Goal: Task Accomplishment & Management: Use online tool/utility

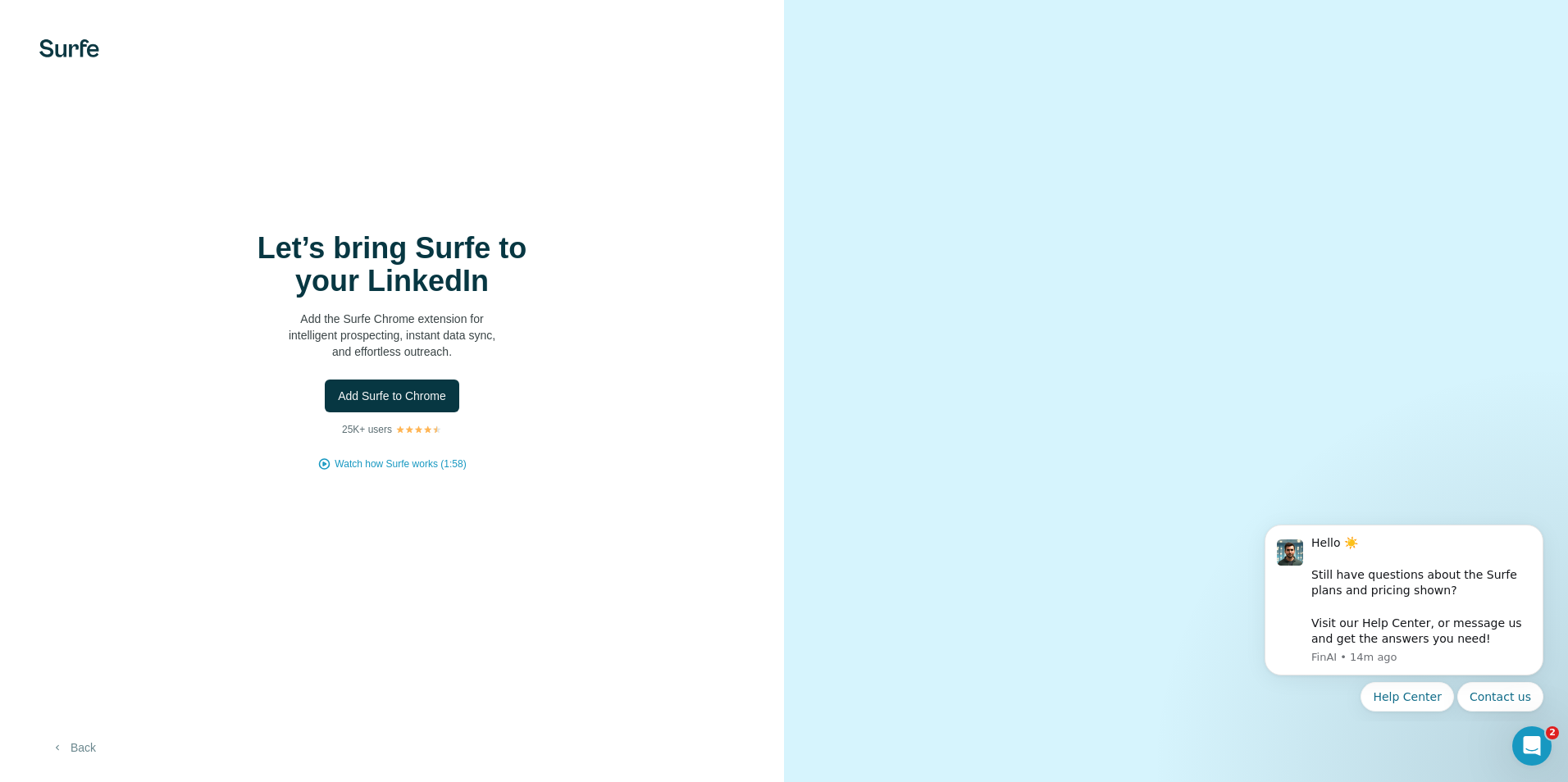
click at [84, 741] on button "Back" at bounding box center [74, 748] width 68 height 30
click at [1535, 533] on icon "Dismiss notification" at bounding box center [1538, 529] width 9 height 9
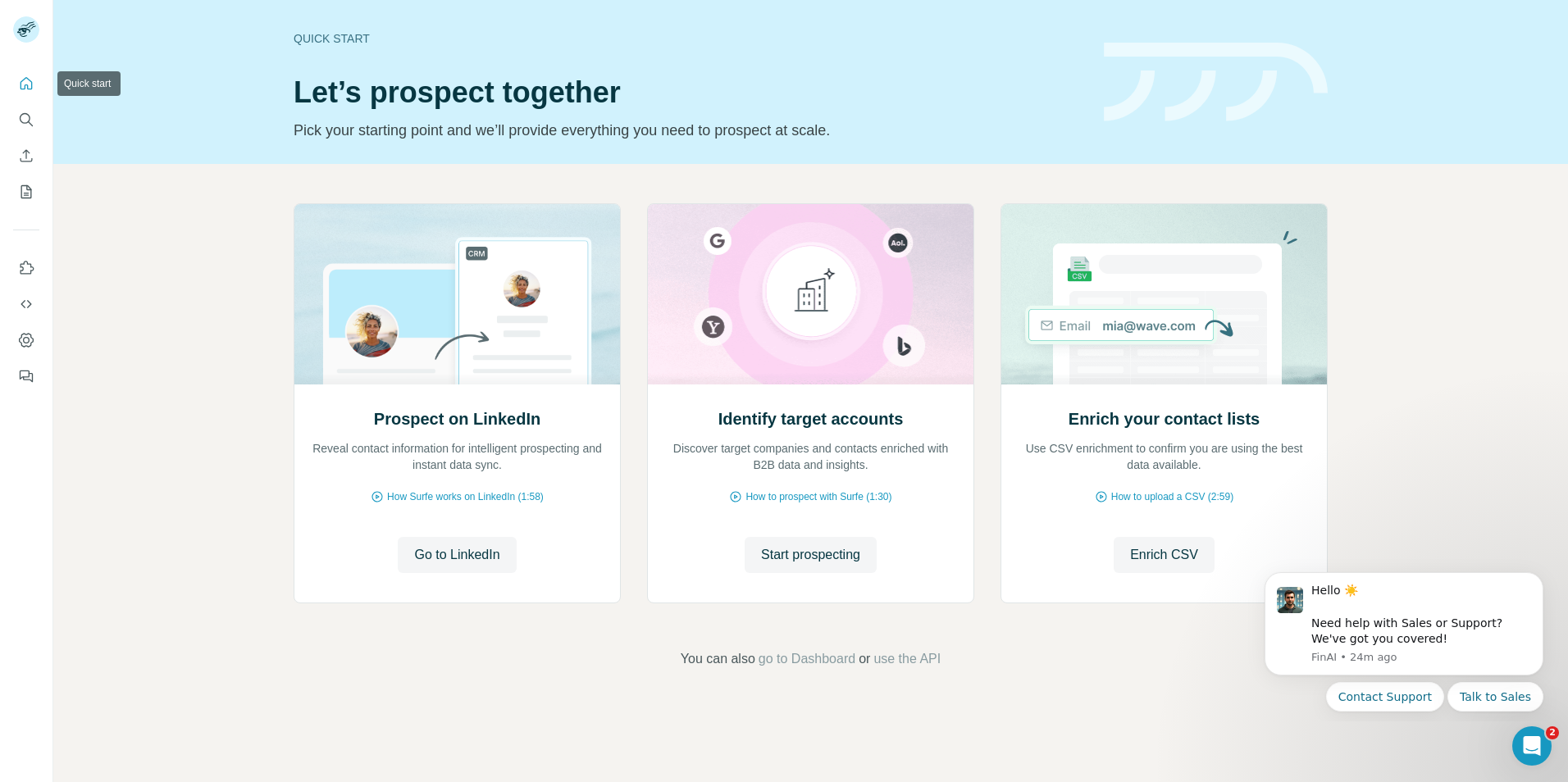
click at [25, 82] on icon "Quick start" at bounding box center [26, 83] width 17 height 17
click at [18, 125] on button "Search" at bounding box center [26, 120] width 26 height 30
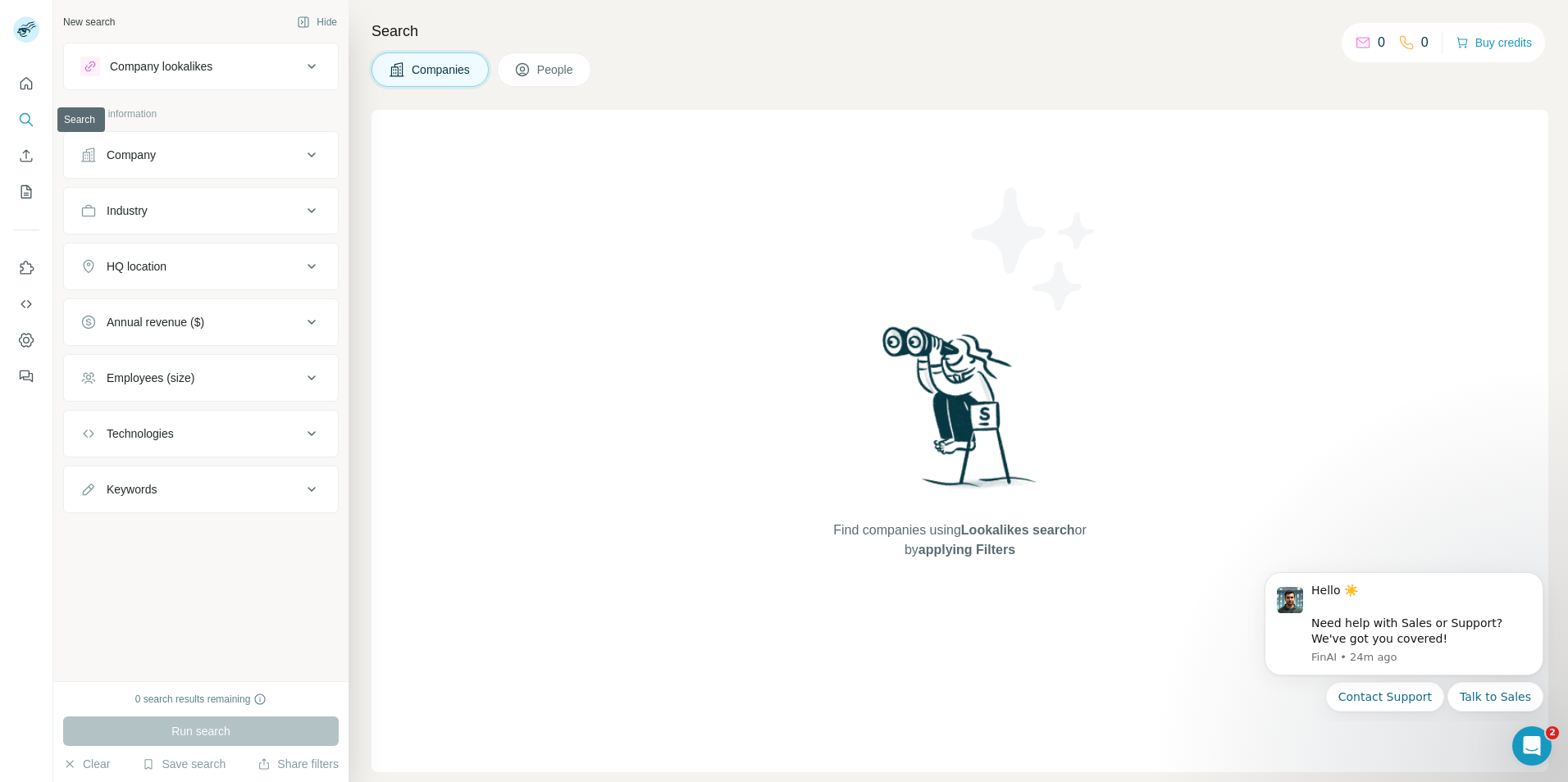
click at [31, 119] on icon "Search" at bounding box center [26, 119] width 17 height 17
click at [185, 148] on div "Company" at bounding box center [191, 155] width 222 height 17
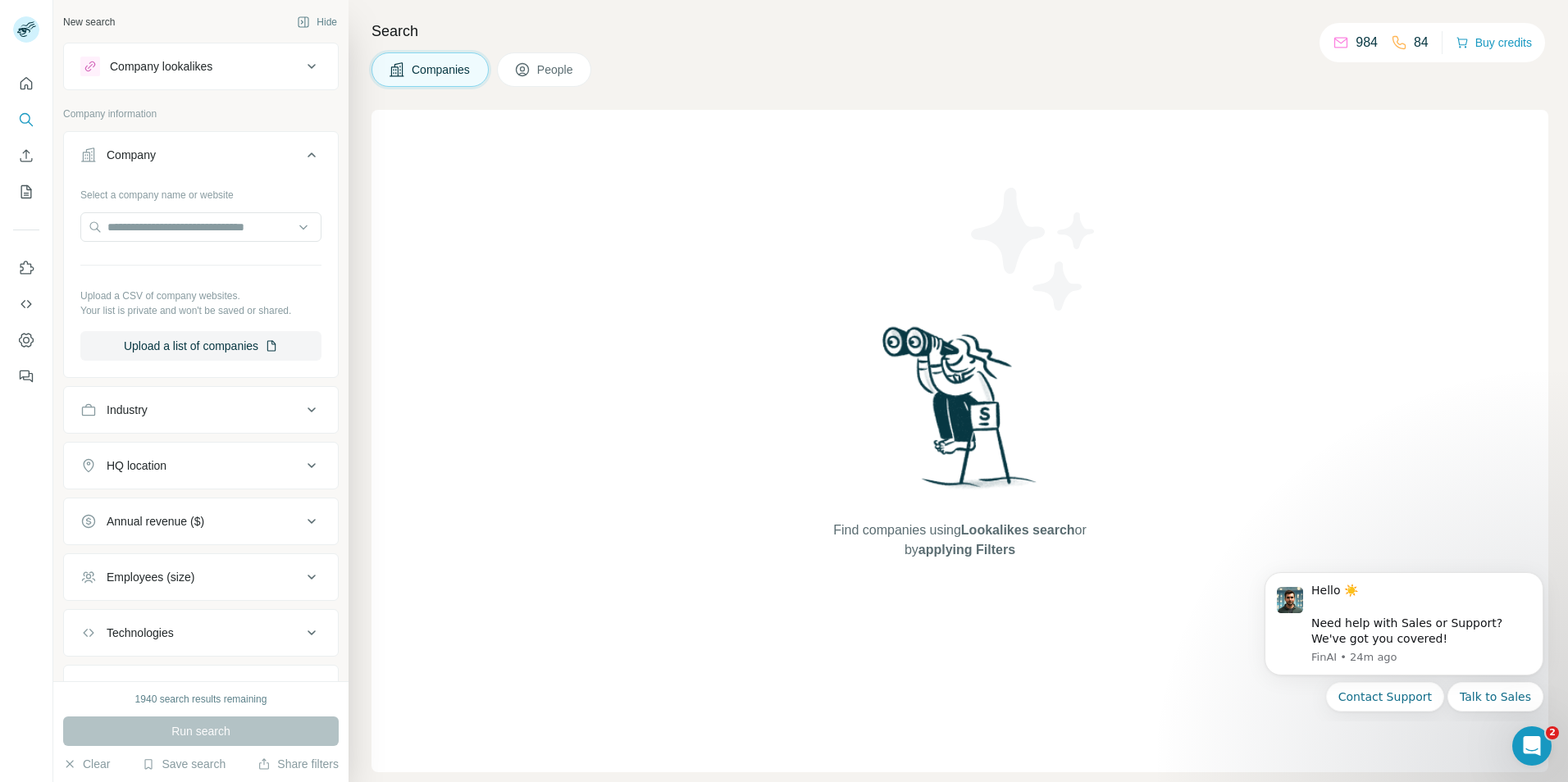
click at [217, 150] on div "Company" at bounding box center [191, 155] width 222 height 17
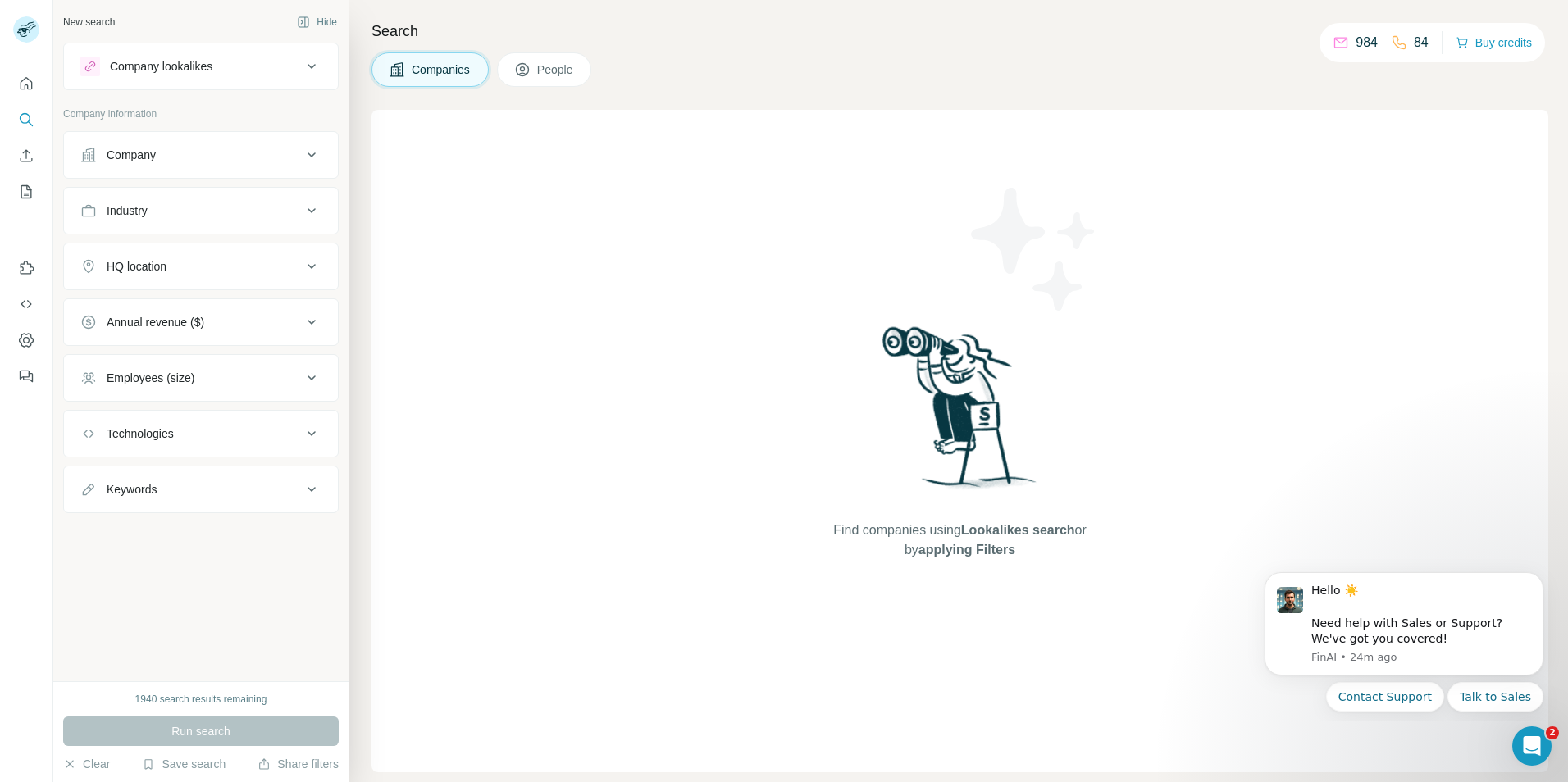
click at [198, 147] on div "Company" at bounding box center [191, 155] width 222 height 17
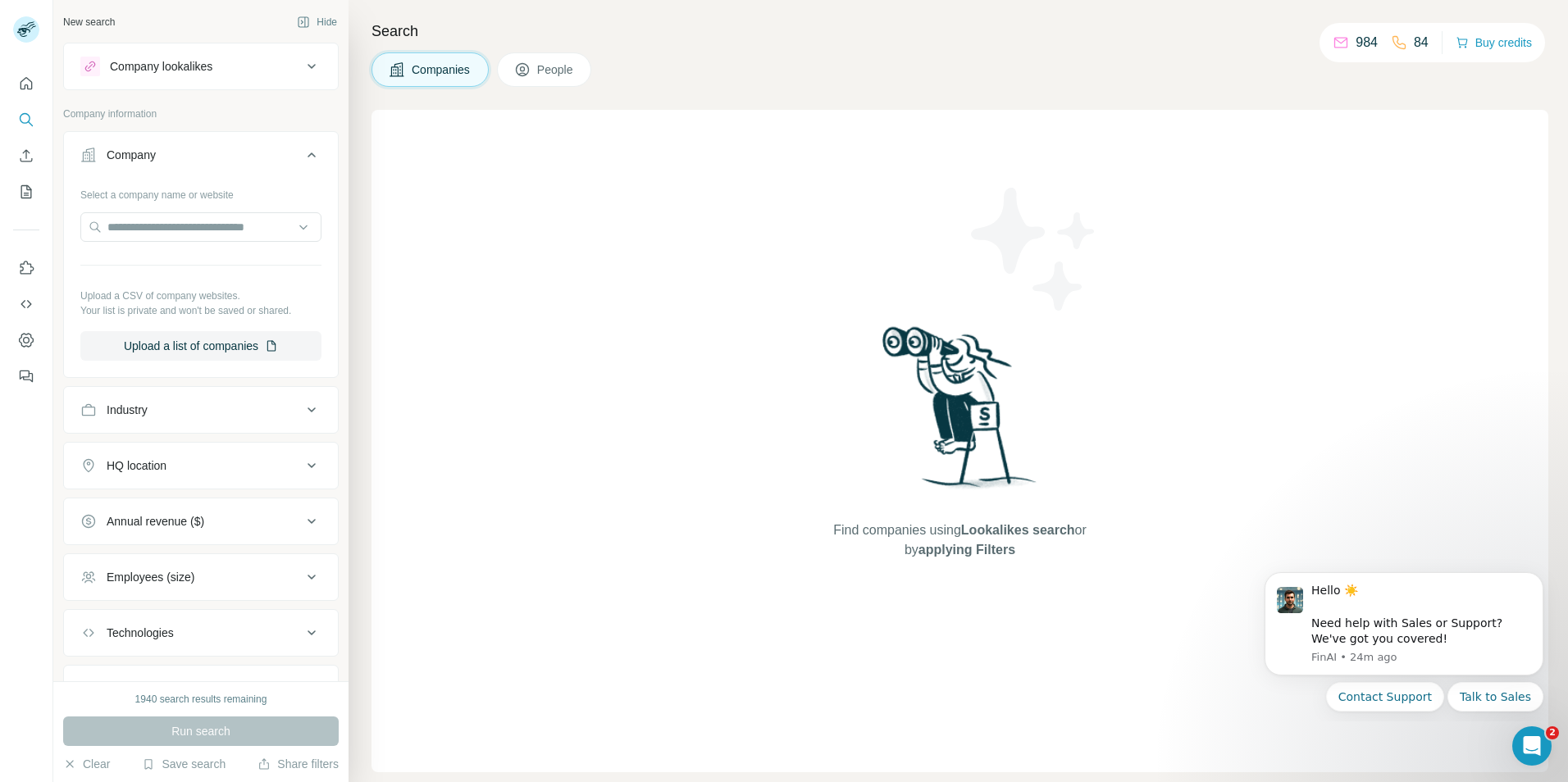
click at [208, 163] on button "Company" at bounding box center [201, 158] width 274 height 46
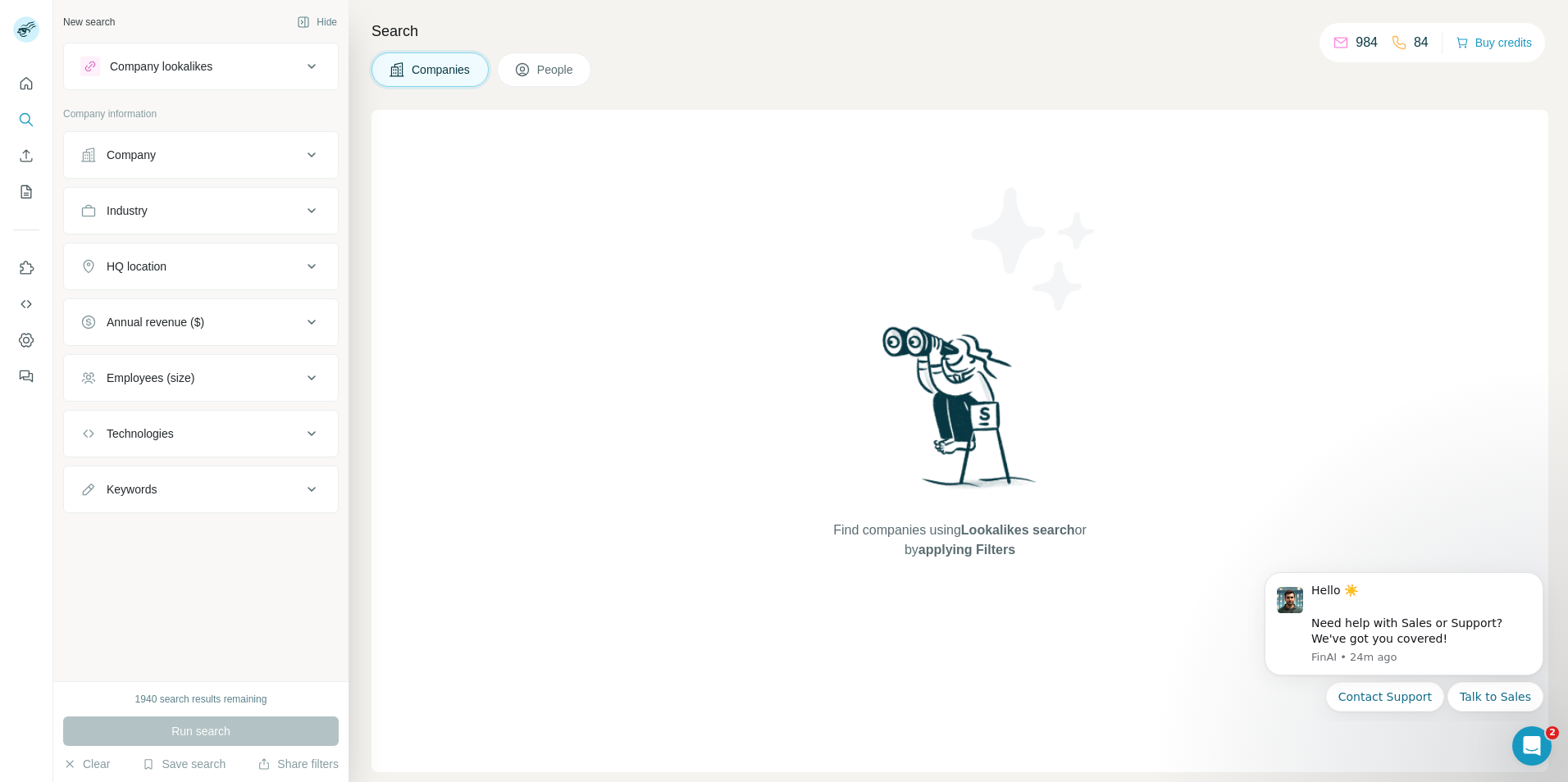
click at [549, 70] on span "People" at bounding box center [555, 70] width 38 height 17
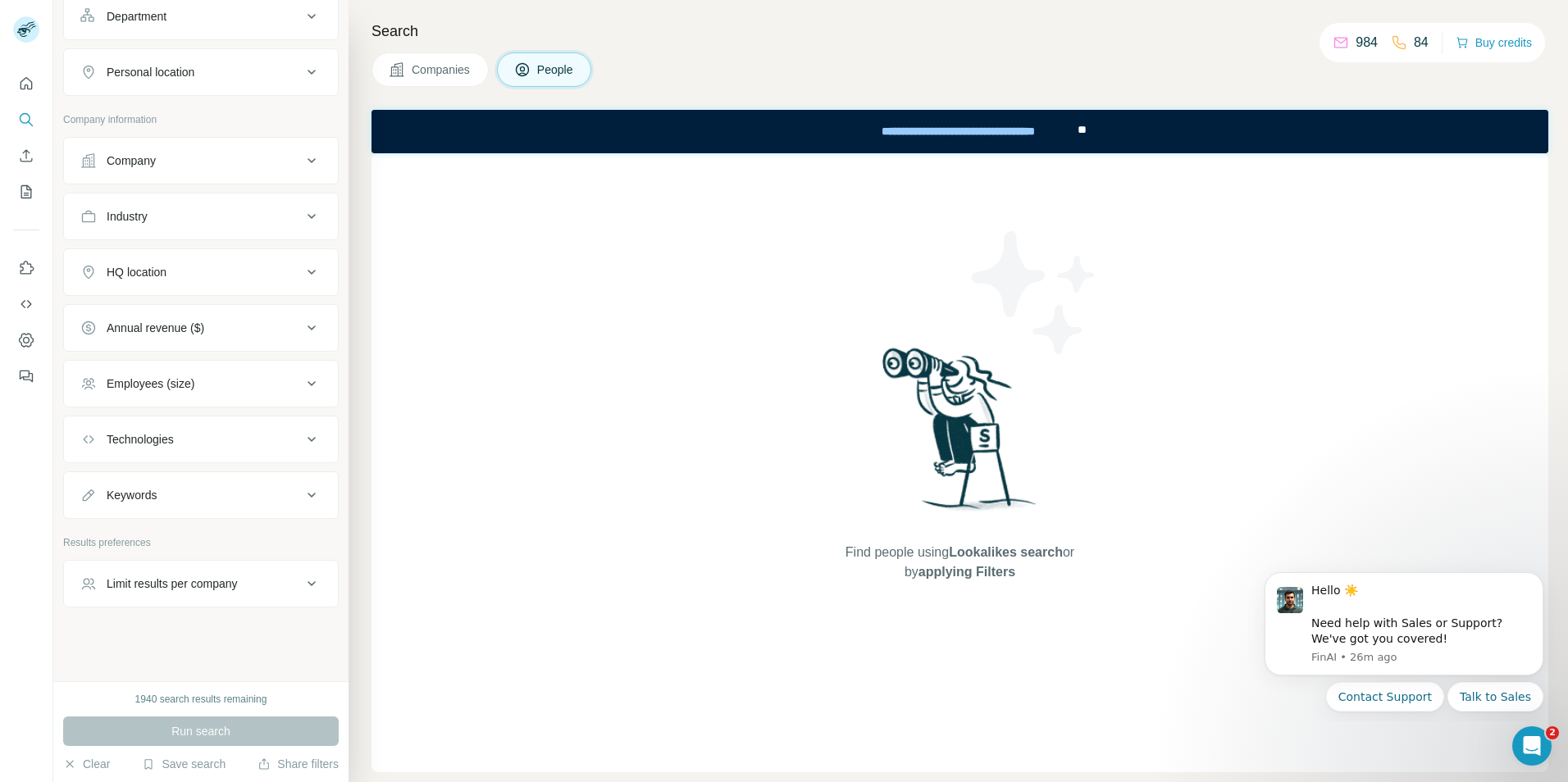
scroll to position [251, 0]
click at [17, 328] on button "Dashboard" at bounding box center [26, 341] width 26 height 30
